Goal: Task Accomplishment & Management: Complete application form

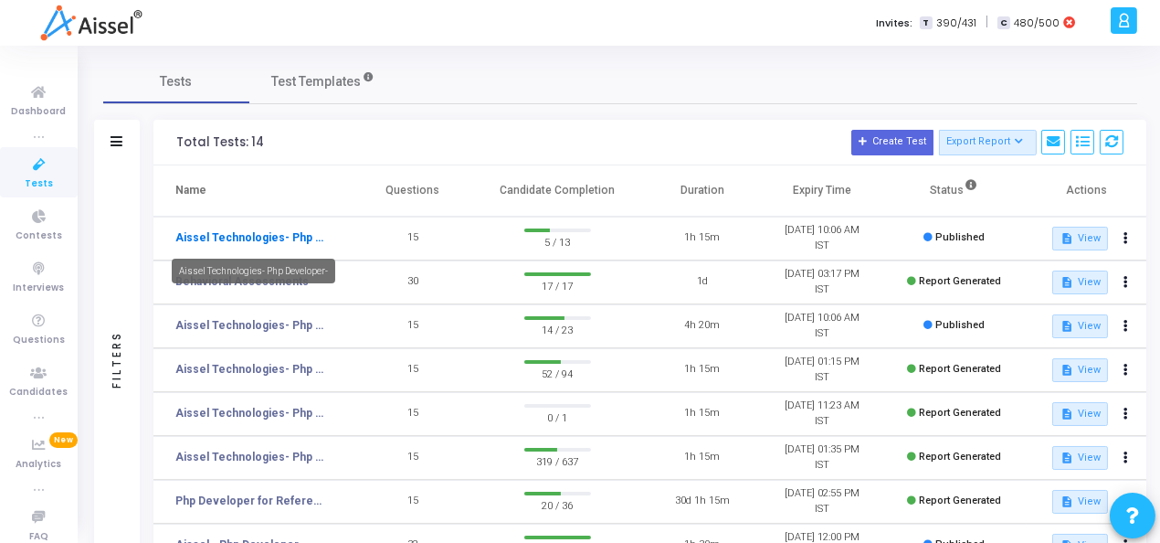
click at [217, 237] on link "Aissel Technologies- Php Developer-" at bounding box center [251, 237] width 152 height 16
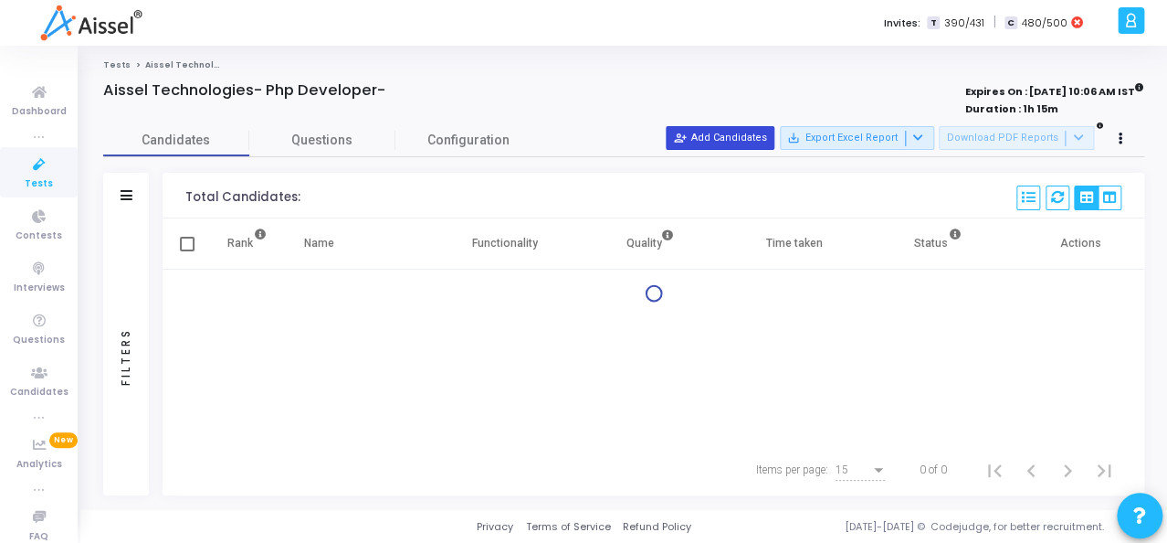
click at [743, 142] on button "person_add_alt Add Candidates" at bounding box center [720, 138] width 109 height 24
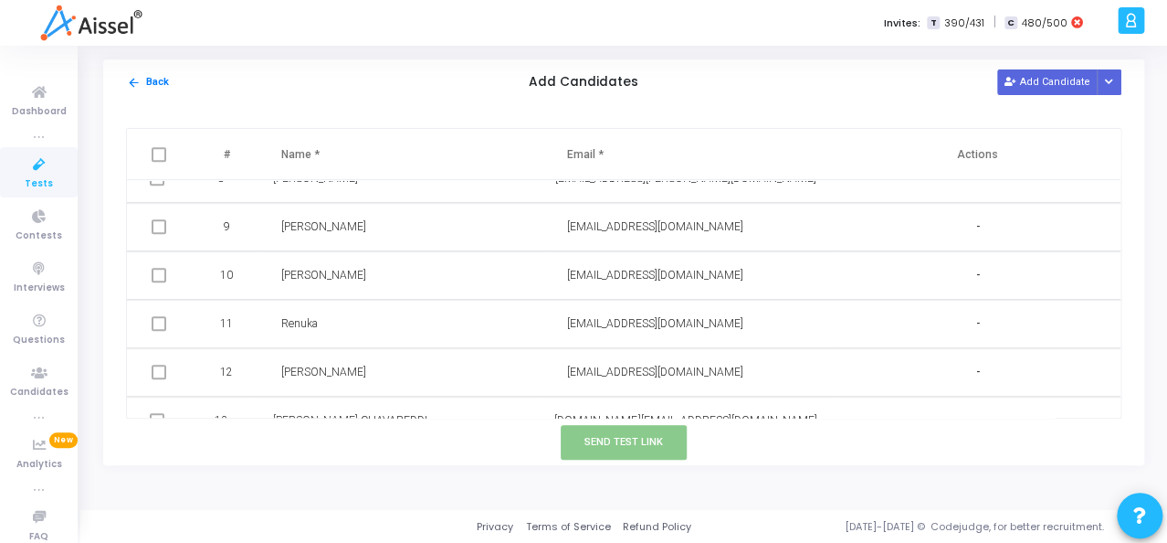
scroll to position [391, 0]
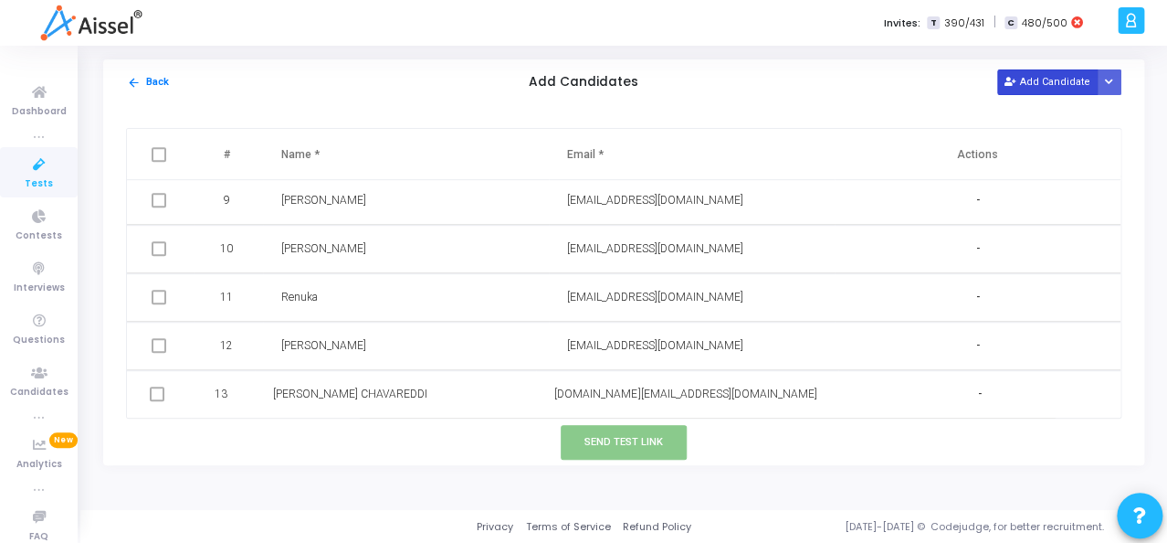
click at [1044, 85] on button "Add Candidate" at bounding box center [1047, 81] width 100 height 25
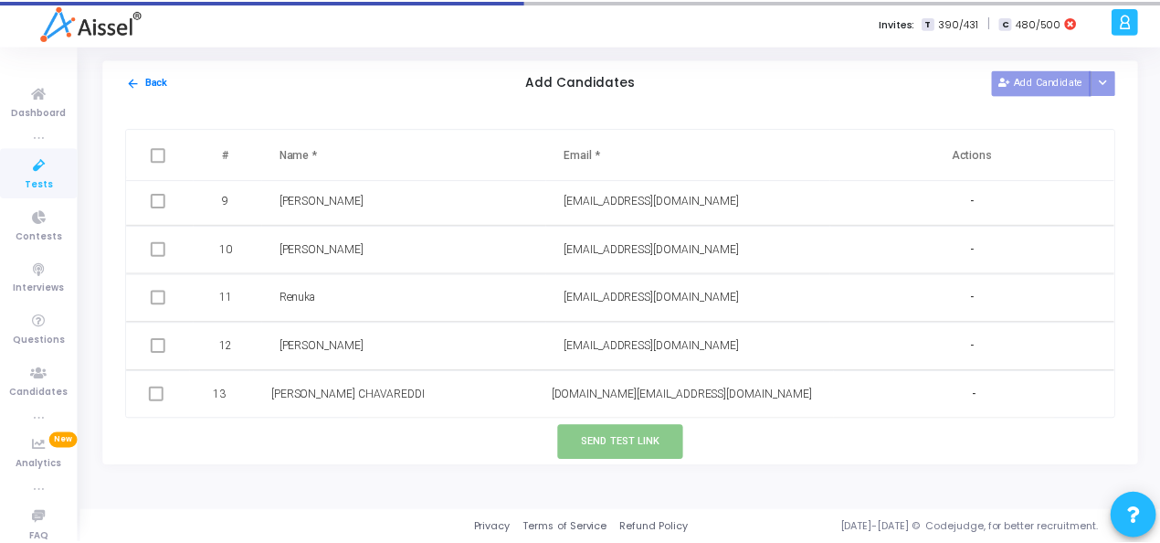
scroll to position [439, 0]
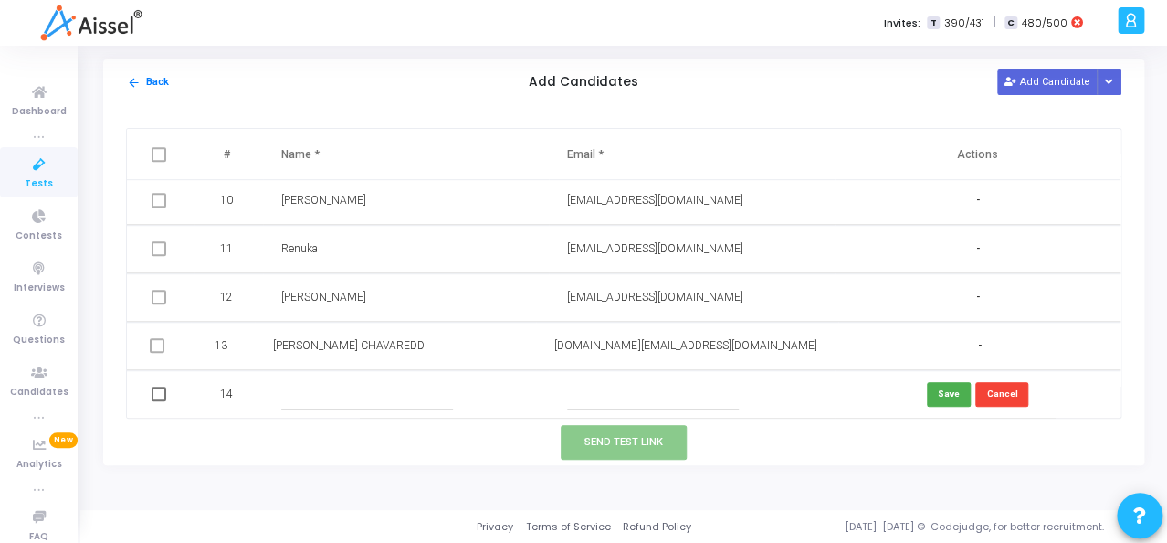
click at [327, 386] on input "text" at bounding box center [367, 394] width 172 height 30
click at [606, 382] on input "text" at bounding box center [653, 394] width 172 height 30
paste input "[EMAIL_ADDRESS][DOMAIN_NAME]"
type input "[EMAIL_ADDRESS][DOMAIN_NAME]"
click at [404, 376] on td at bounding box center [406, 394] width 286 height 48
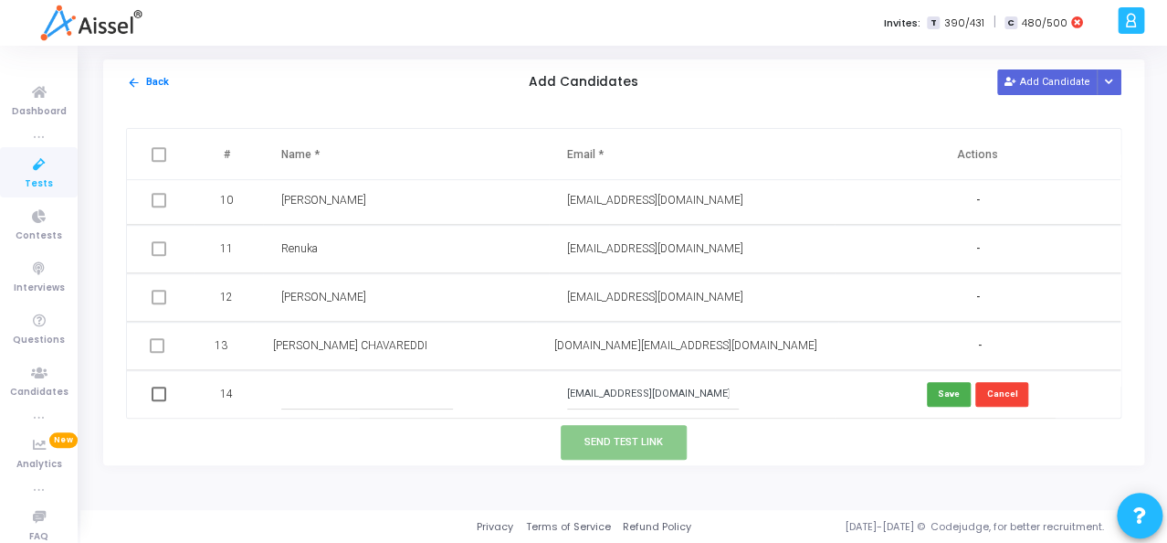
click at [351, 395] on input "text" at bounding box center [367, 394] width 172 height 30
type input "Renuka"
click at [937, 396] on button "Save" at bounding box center [949, 394] width 44 height 25
click at [163, 392] on span at bounding box center [159, 393] width 15 height 15
click at [159, 401] on input "checkbox" at bounding box center [158, 401] width 1 height 1
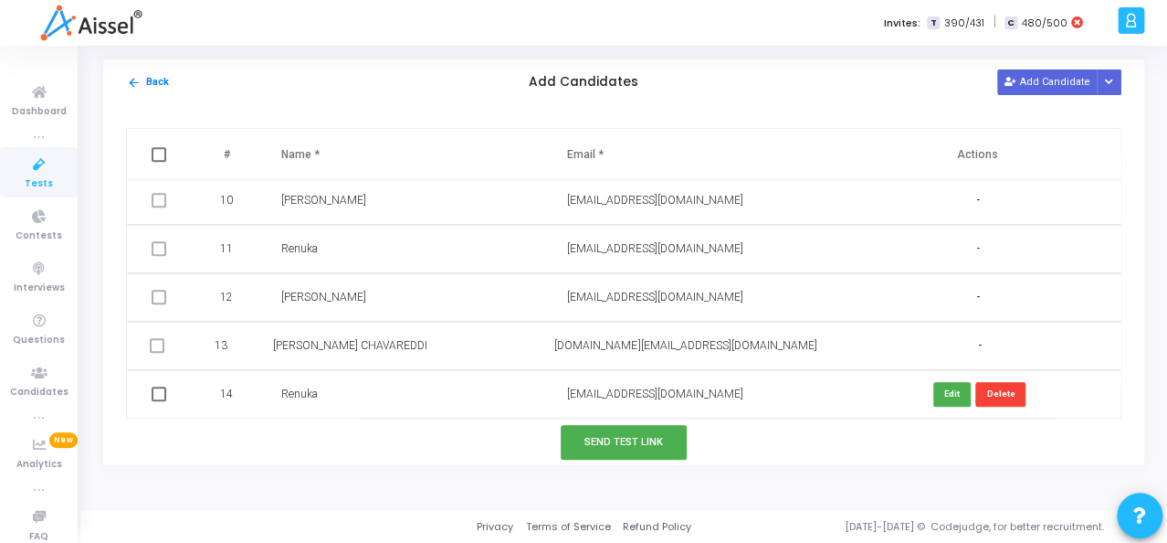
checkbox input "true"
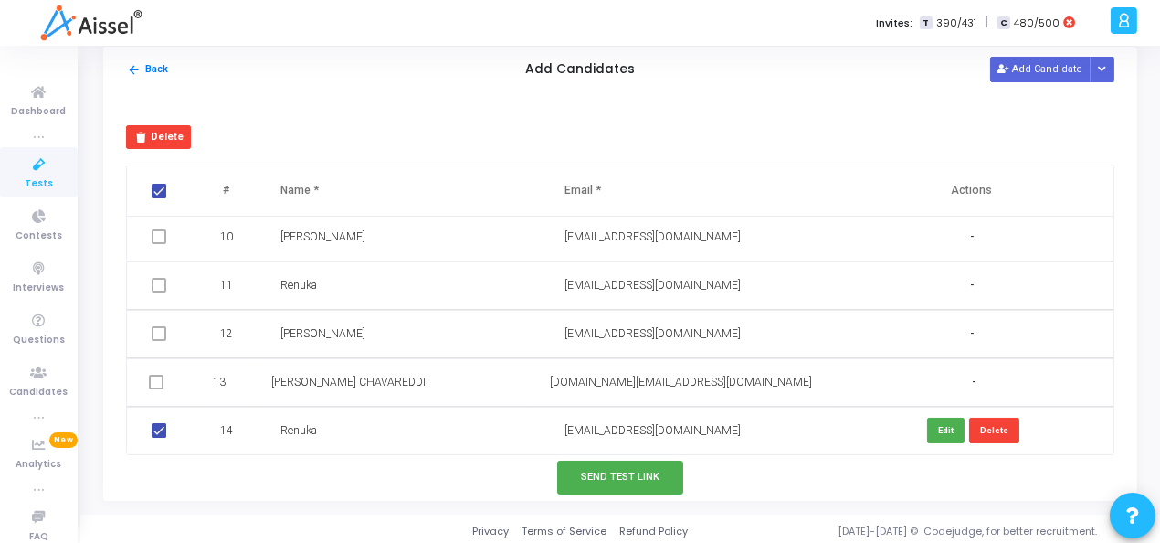
scroll to position [16, 0]
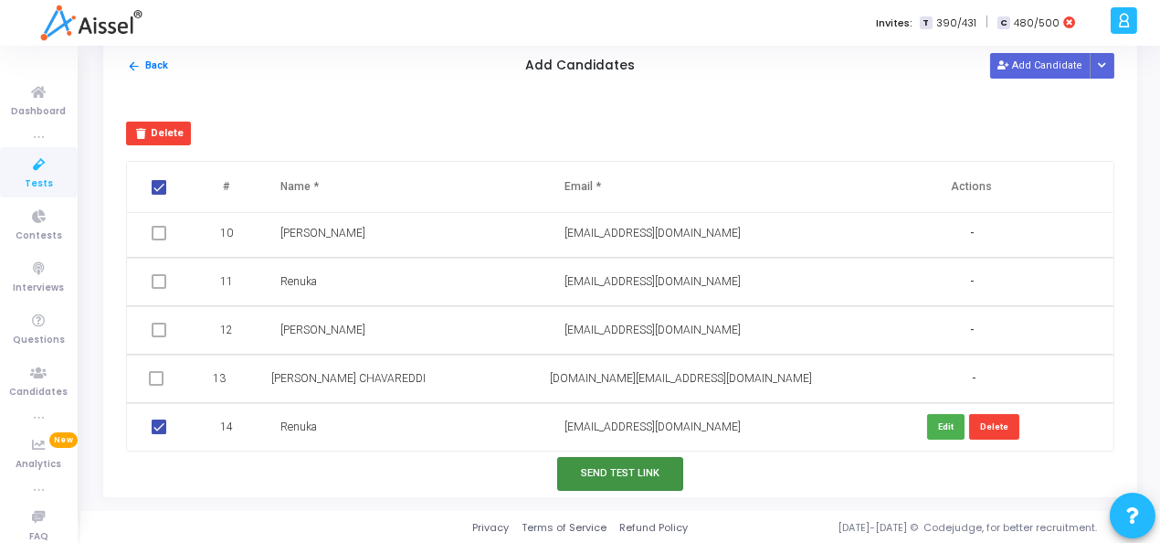
click at [614, 469] on button "Send Test Link" at bounding box center [620, 474] width 126 height 34
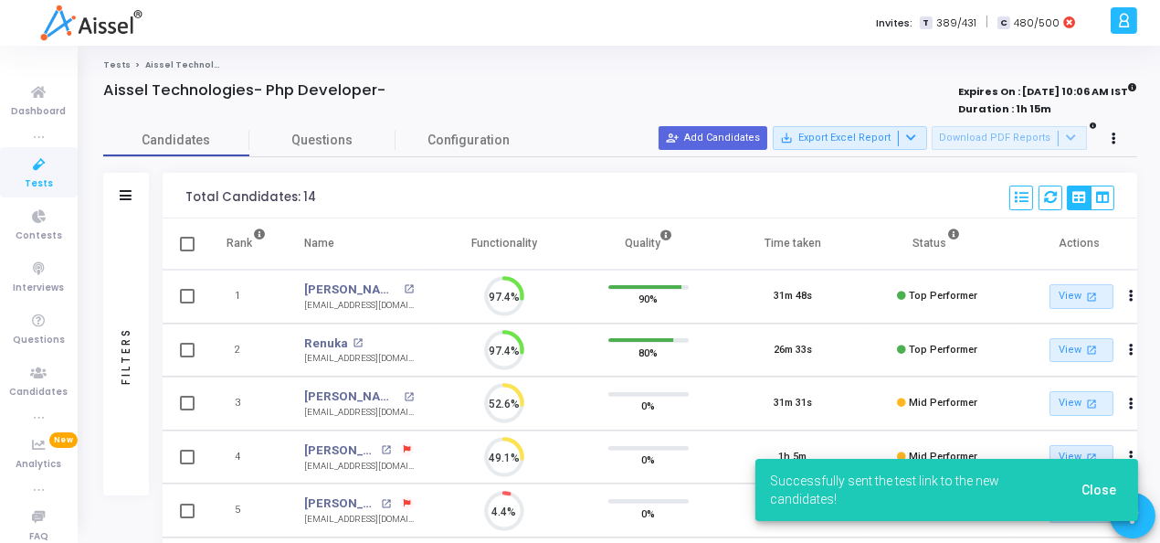
scroll to position [0, 0]
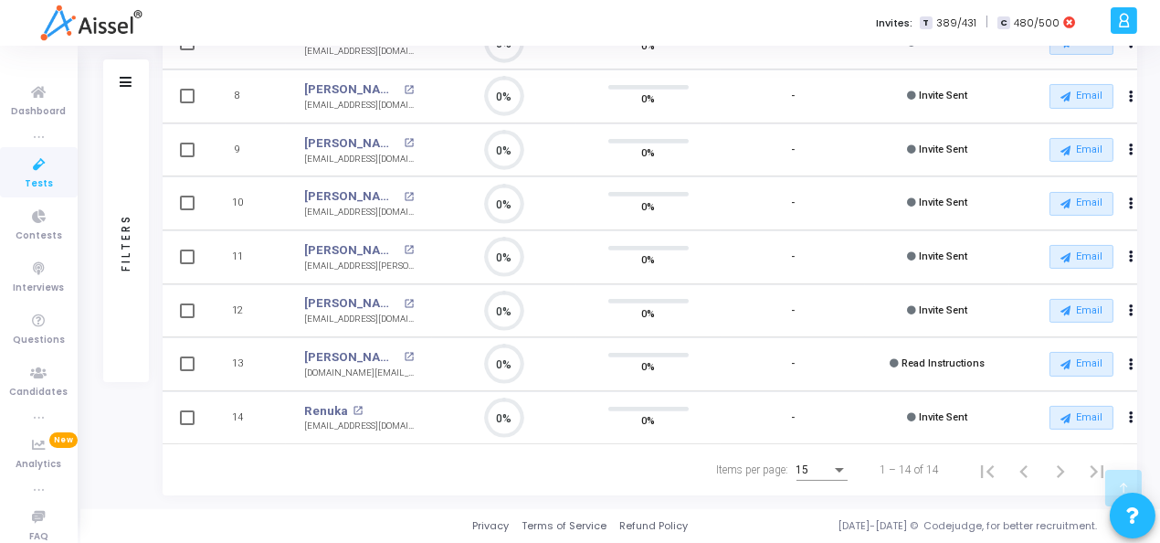
click at [927, 363] on span "Read Instructions" at bounding box center [942, 363] width 83 height 12
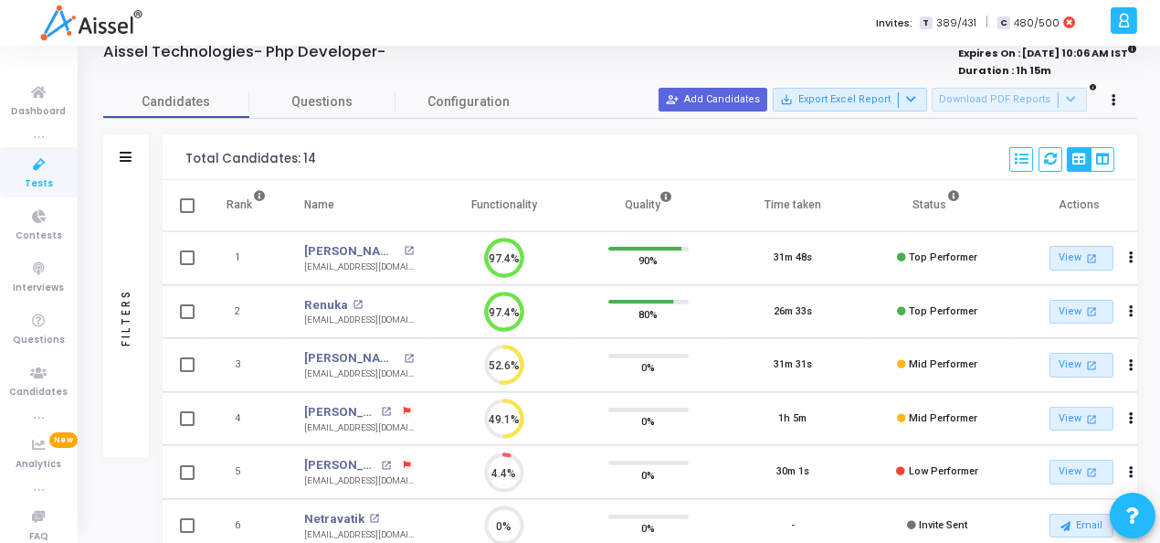
scroll to position [30, 0]
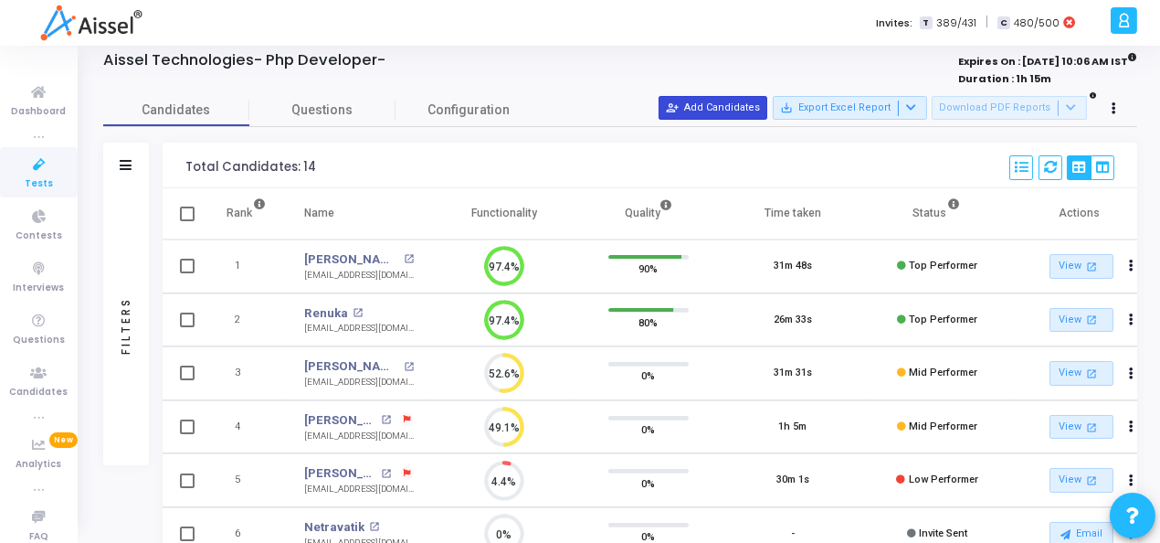
click at [740, 109] on button "person_add_alt Add Candidates" at bounding box center [713, 108] width 109 height 24
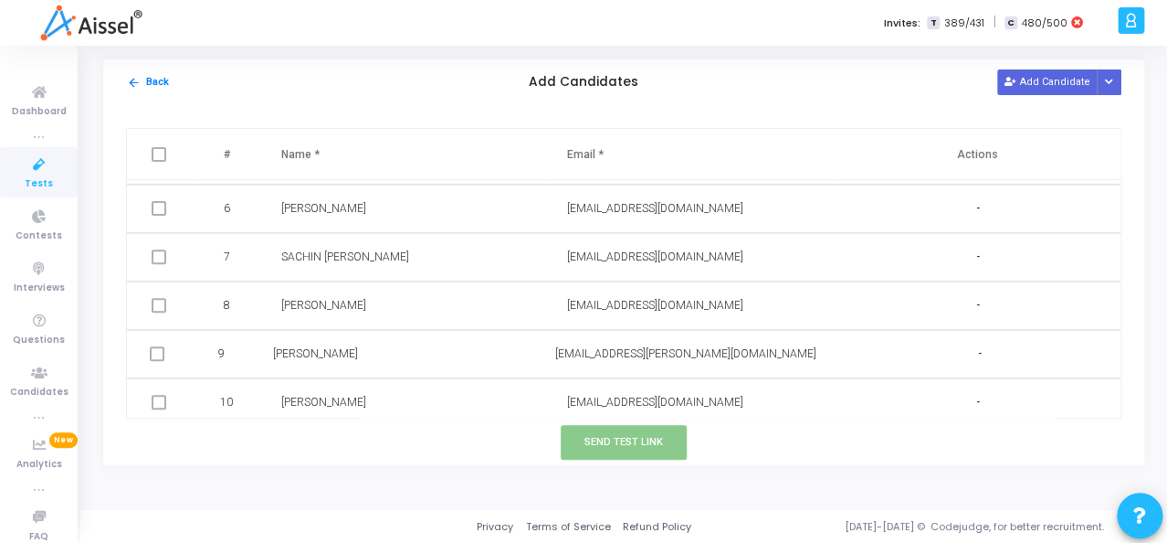
scroll to position [439, 0]
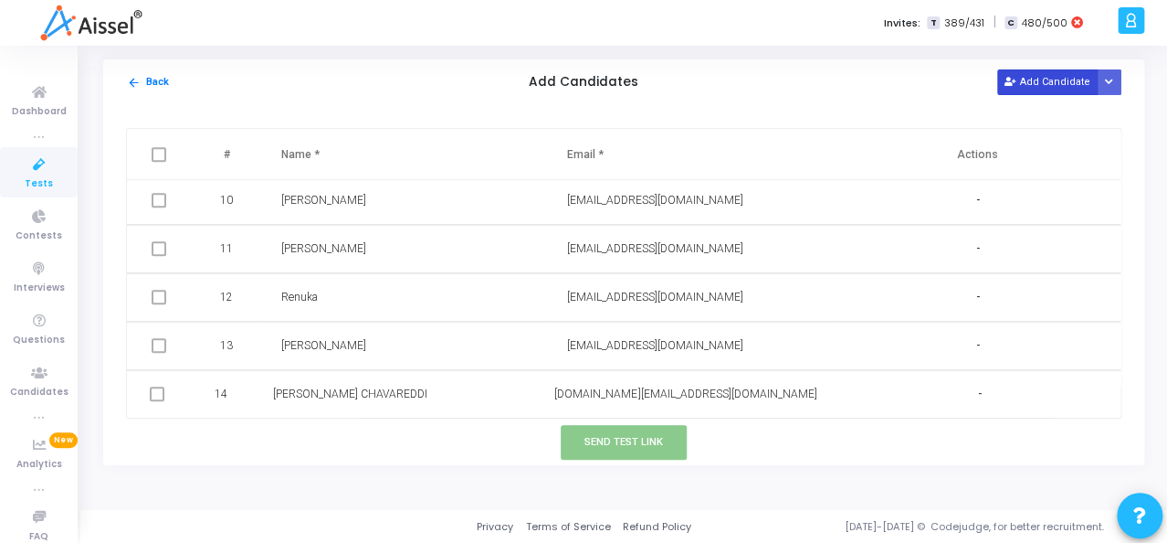
click at [1043, 73] on button "Add Candidate" at bounding box center [1047, 81] width 100 height 25
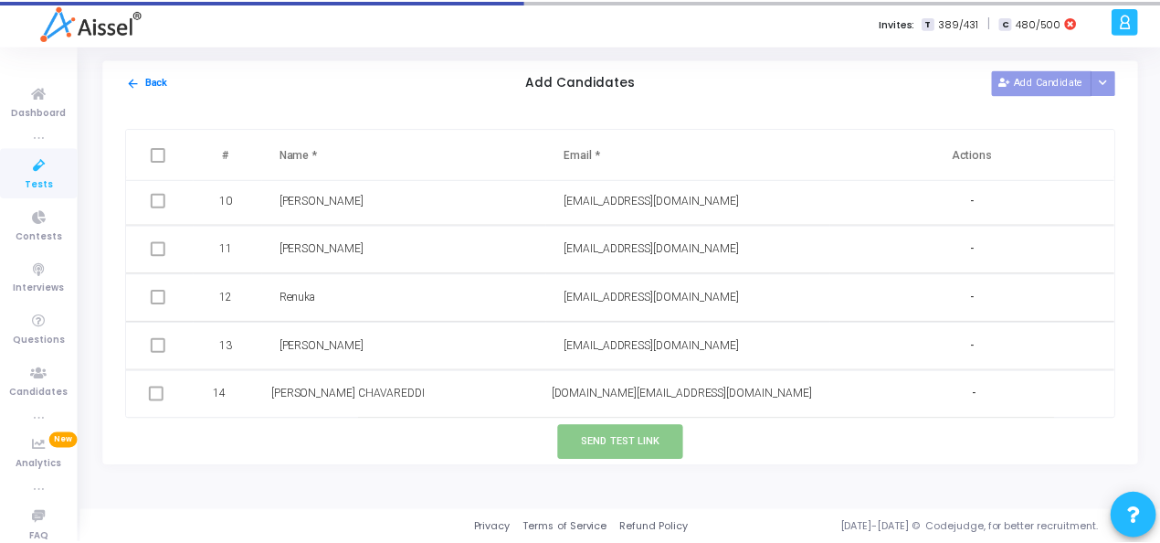
scroll to position [487, 0]
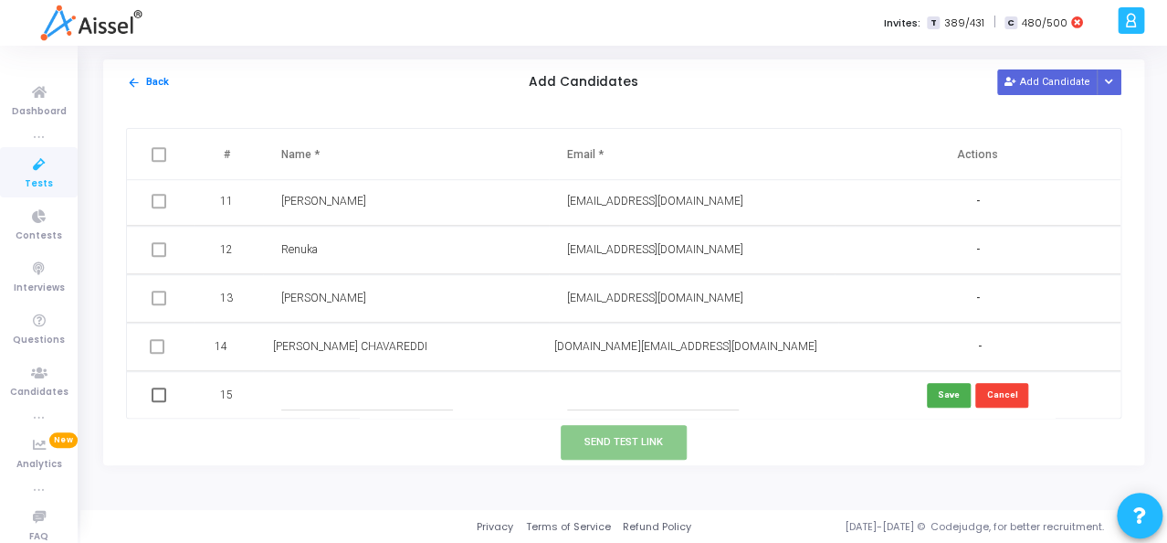
click at [324, 400] on input "text" at bounding box center [367, 395] width 172 height 30
click at [295, 395] on input "Sutha N" at bounding box center [367, 395] width 172 height 30
type input "Sudha N"
click at [620, 385] on input "text" at bounding box center [653, 395] width 172 height 30
paste input "[EMAIL_ADDRESS][DOMAIN_NAME]"
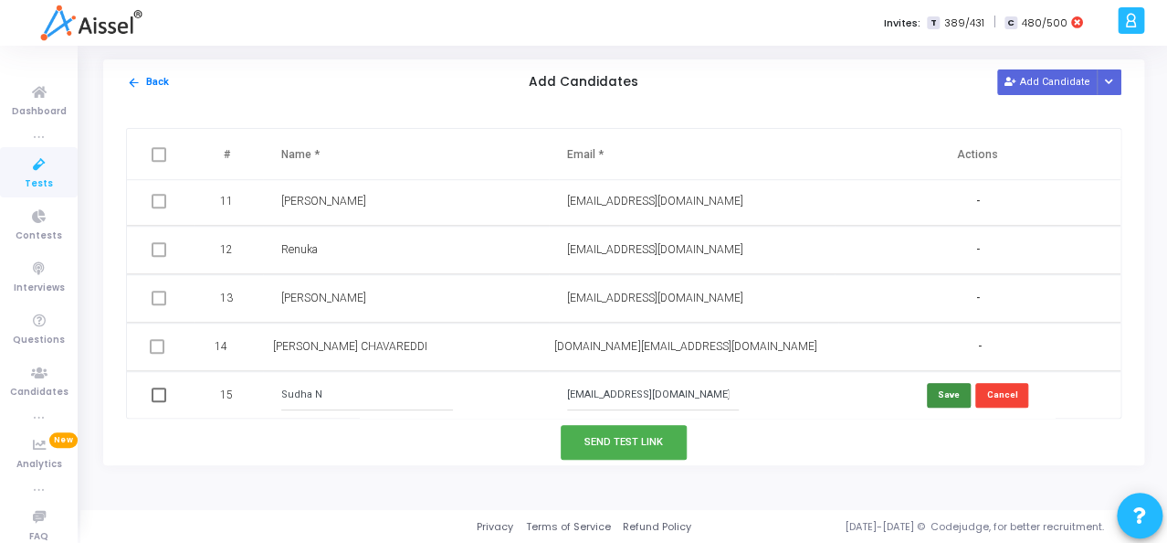
type input "[EMAIL_ADDRESS][DOMAIN_NAME]"
click at [947, 392] on button "Save" at bounding box center [949, 395] width 44 height 25
click at [158, 395] on span at bounding box center [159, 394] width 15 height 15
click at [158, 402] on input "checkbox" at bounding box center [158, 402] width 1 height 1
checkbox input "true"
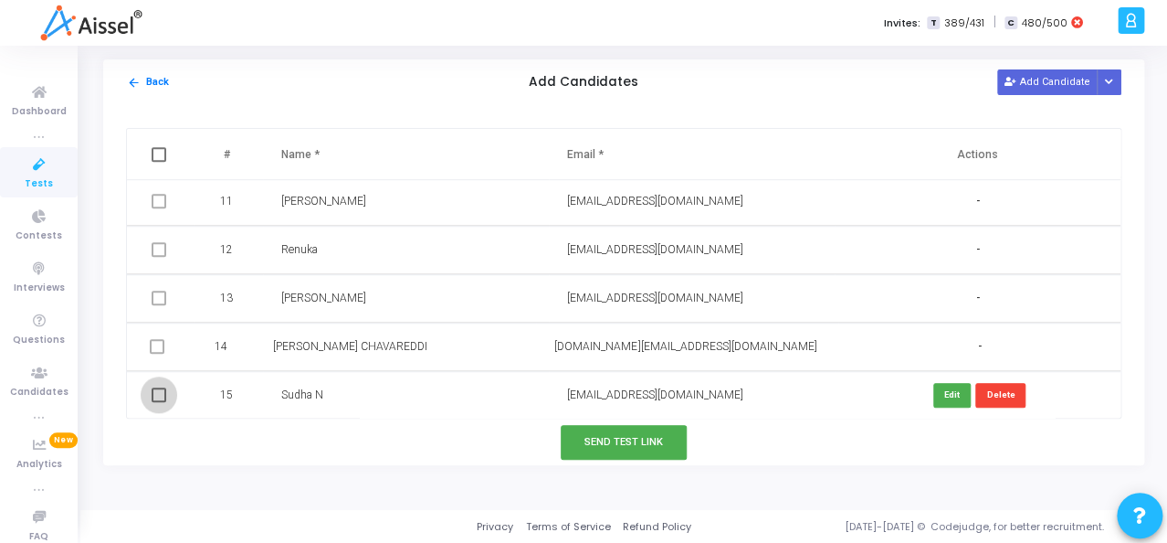
checkbox input "true"
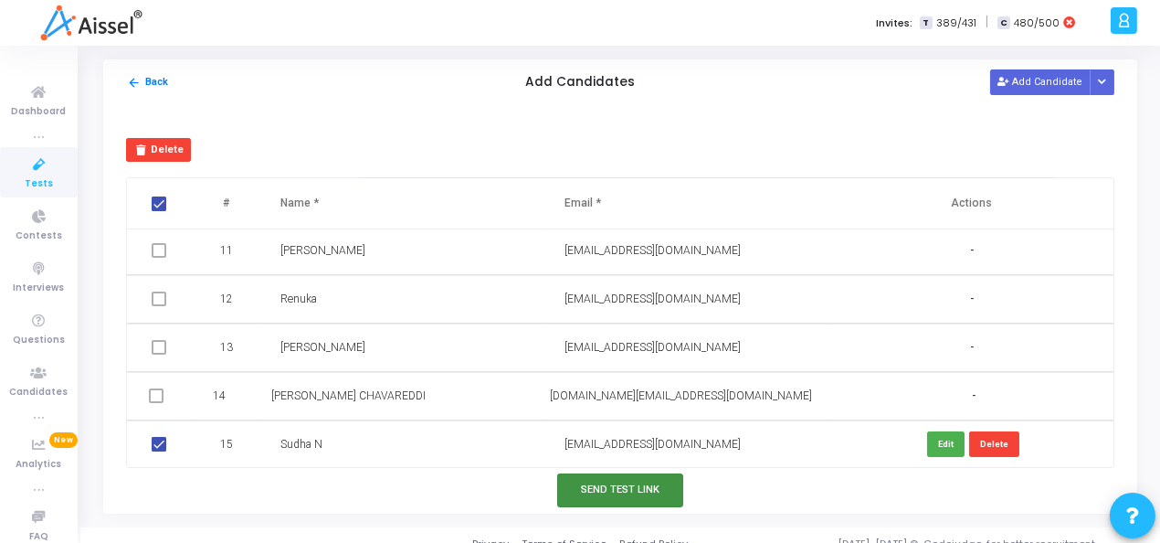
click at [585, 483] on button "Send Test Link" at bounding box center [620, 490] width 126 height 34
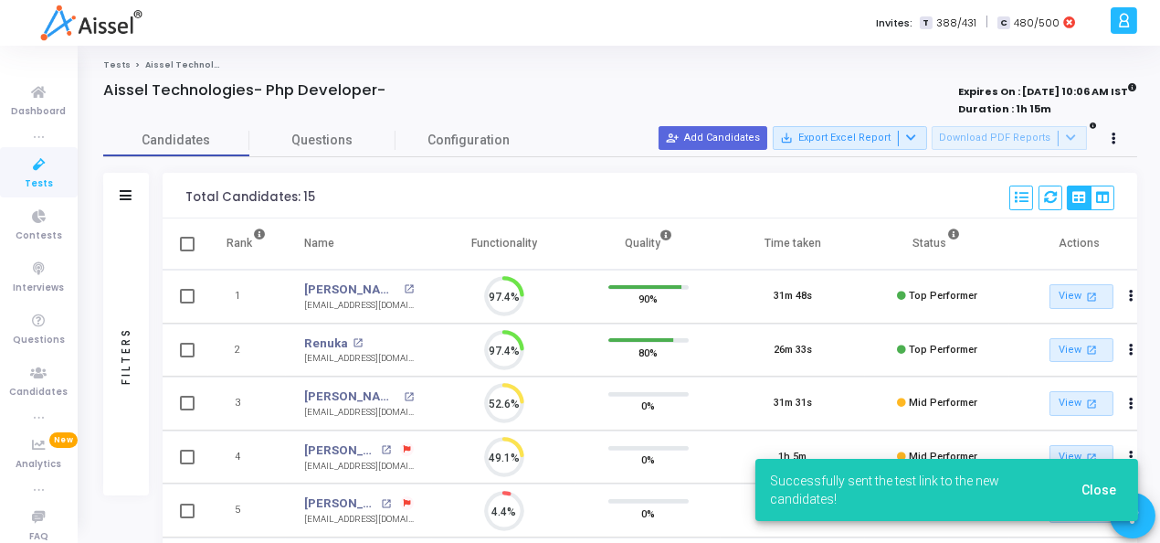
scroll to position [38, 47]
